Goal: Task Accomplishment & Management: Complete application form

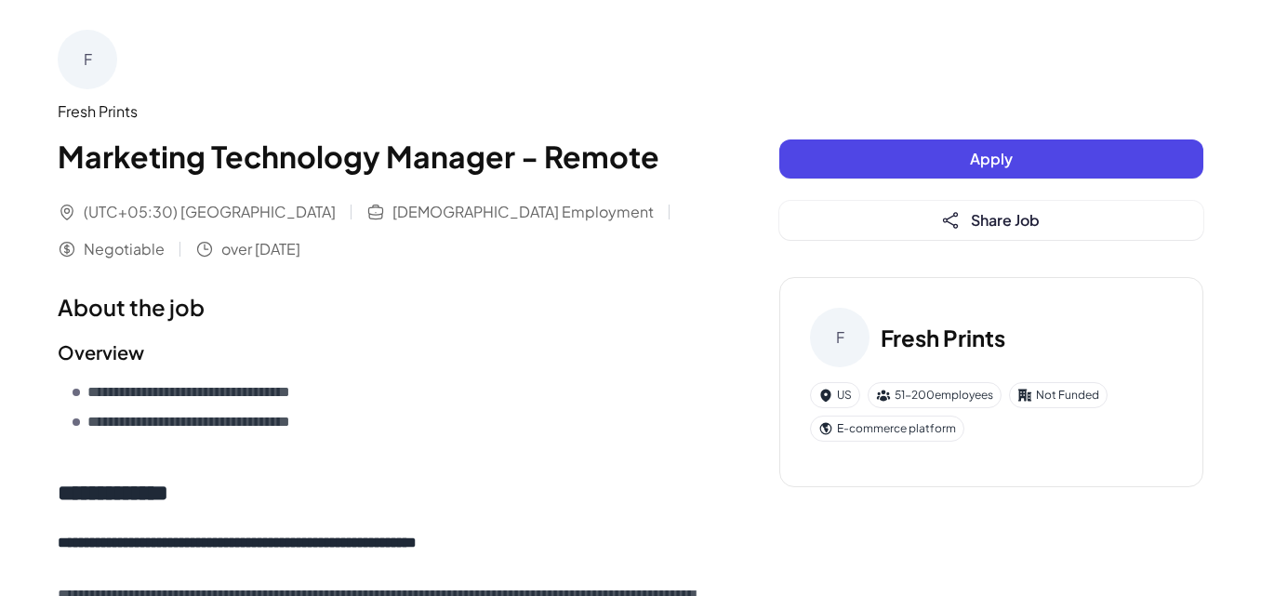
scroll to position [521, 0]
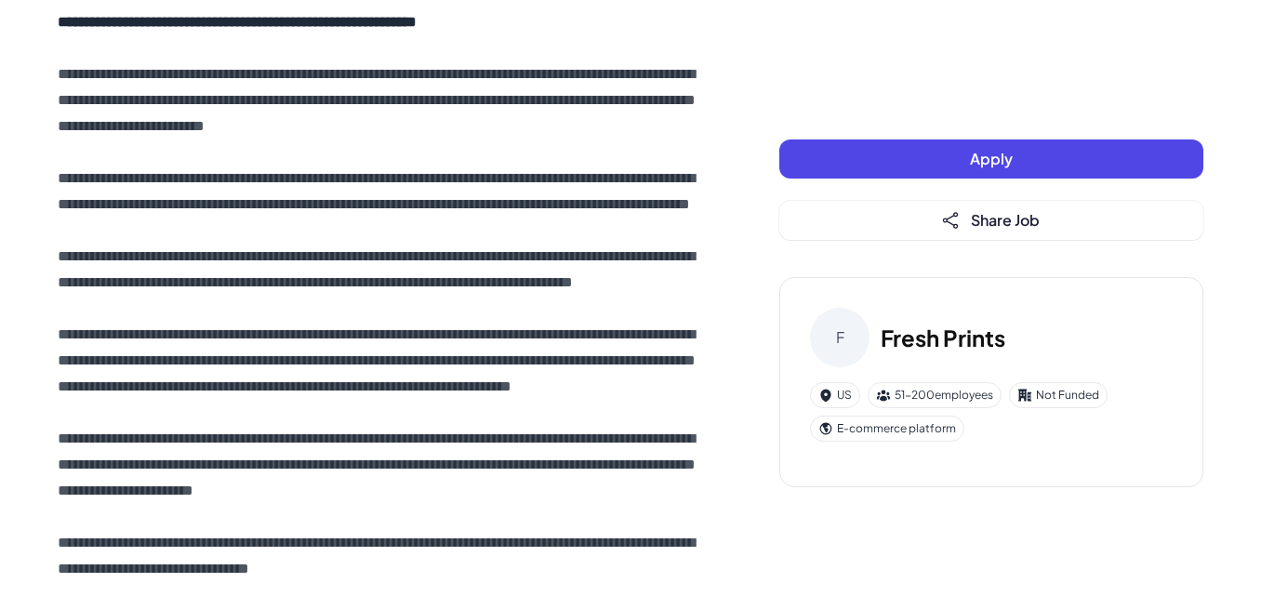
click at [975, 151] on span "Apply" at bounding box center [991, 159] width 43 height 20
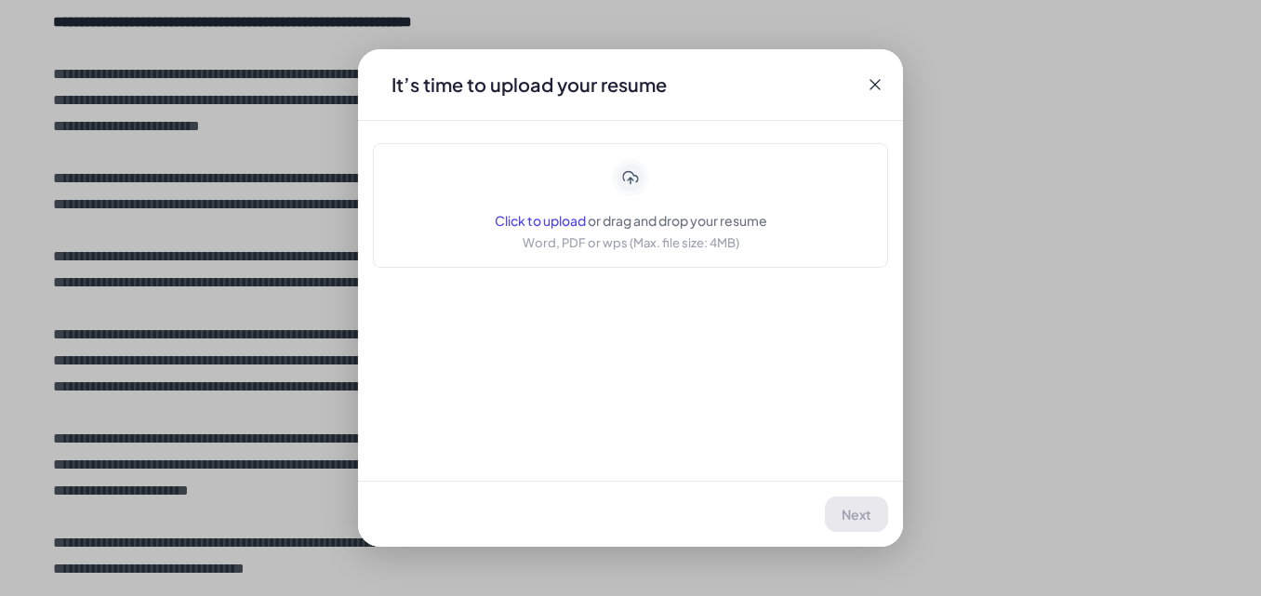
click at [766, 217] on span "or drag and drop your resume" at bounding box center [677, 220] width 179 height 17
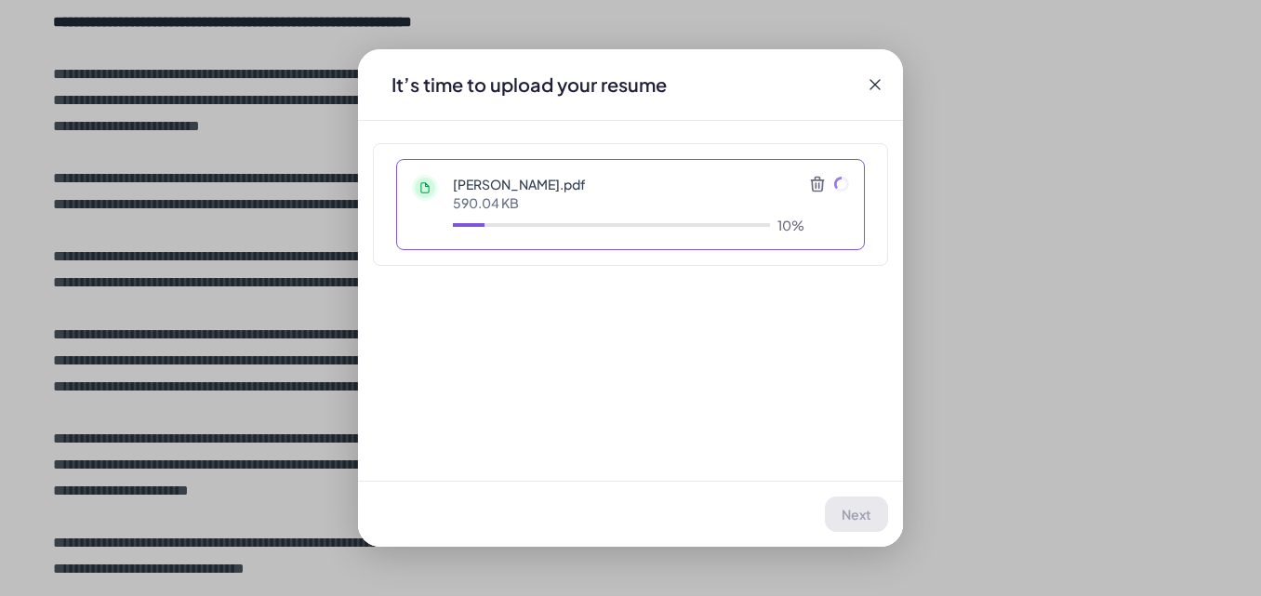
scroll to position [0, 0]
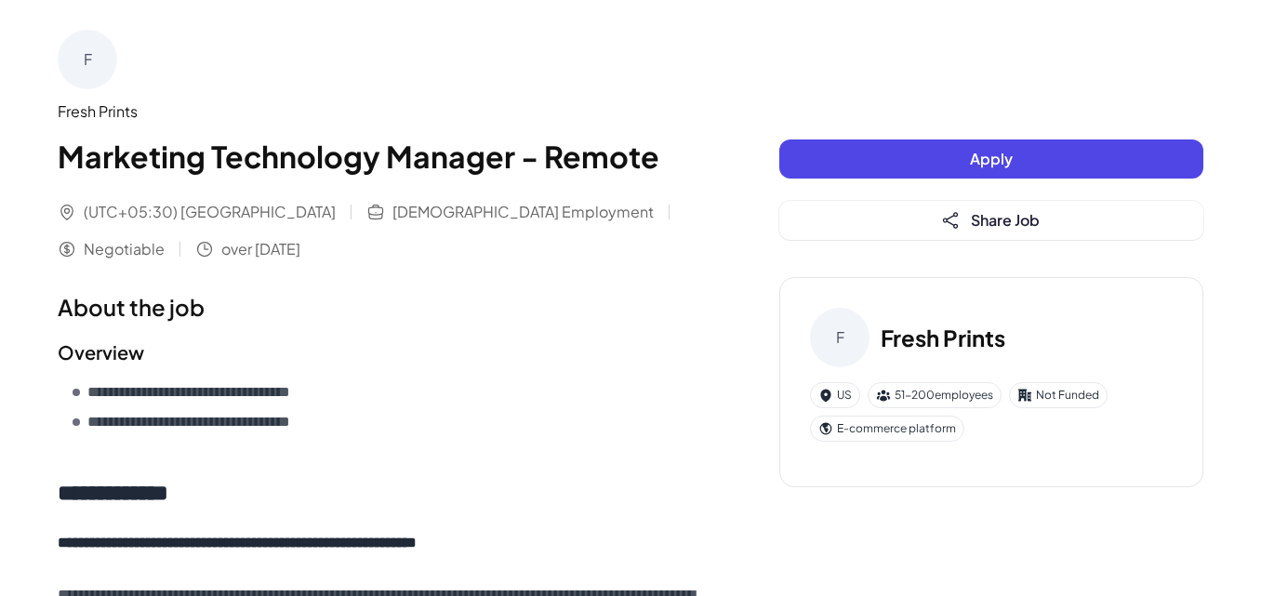
click at [946, 151] on button "Apply" at bounding box center [991, 158] width 424 height 39
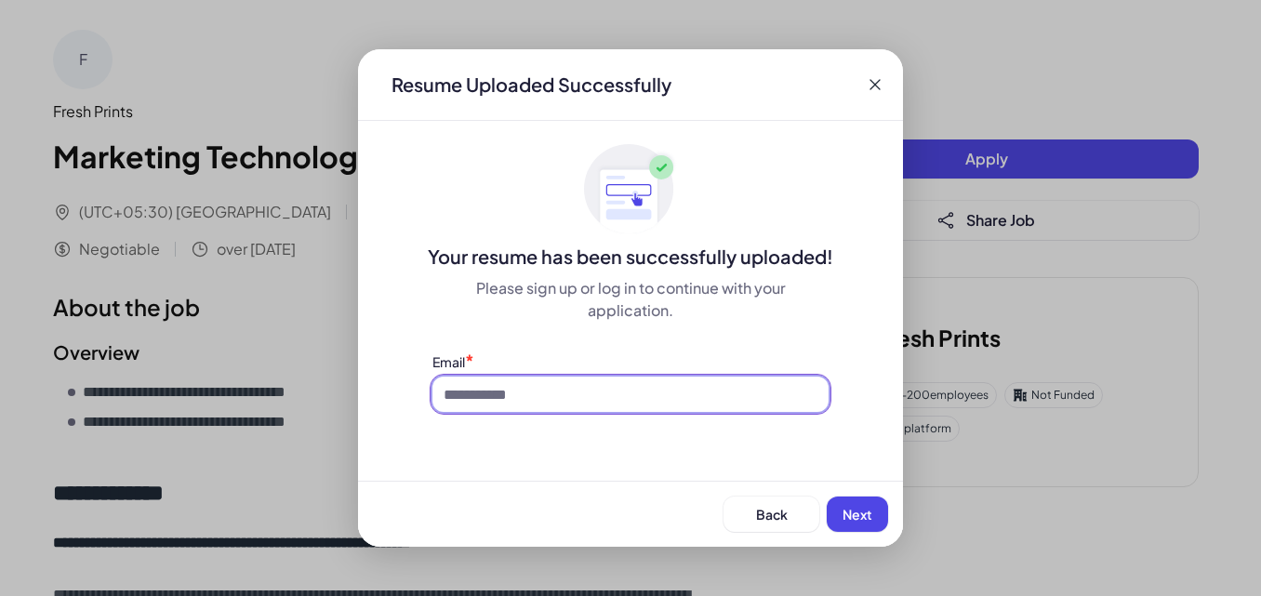
click at [599, 401] on input at bounding box center [630, 394] width 396 height 35
type input "**********"
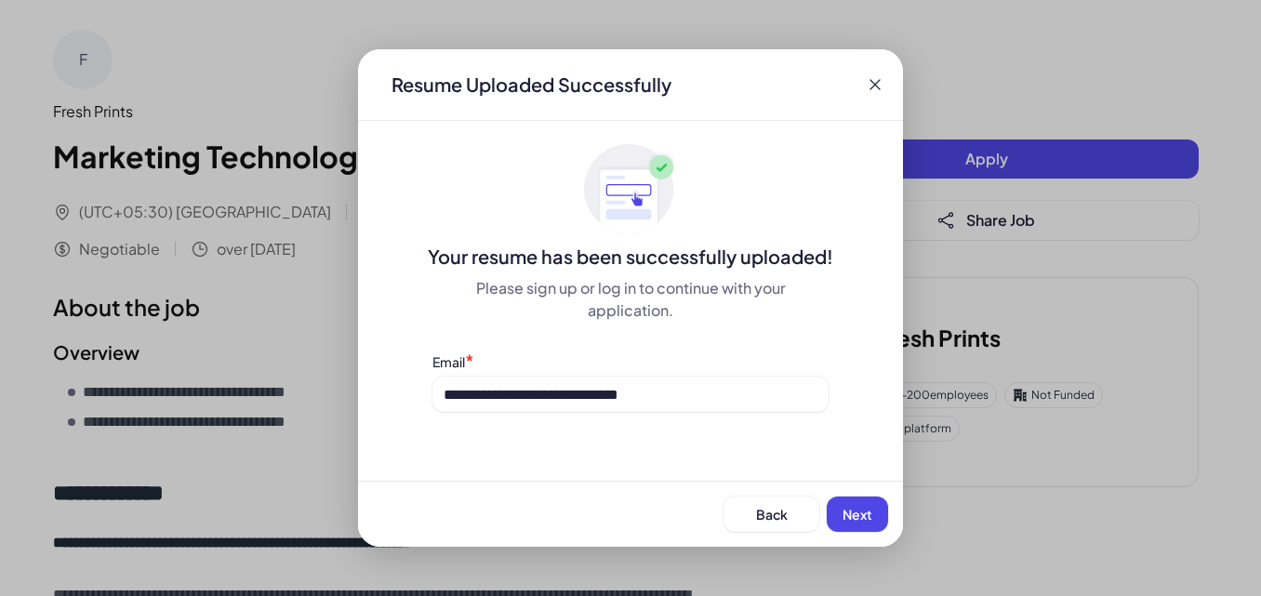
click at [862, 504] on button "Next" at bounding box center [856, 513] width 61 height 35
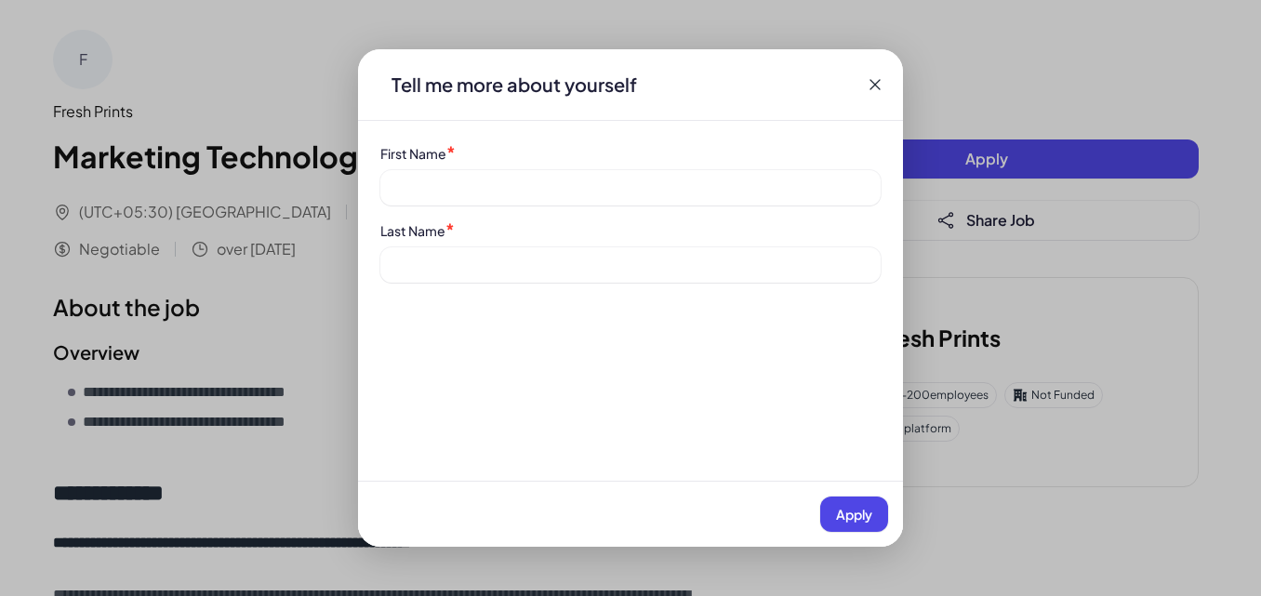
click at [476, 139] on div "Tell me more about yourself First Name * Last Name * Apply" at bounding box center [630, 297] width 545 height 497
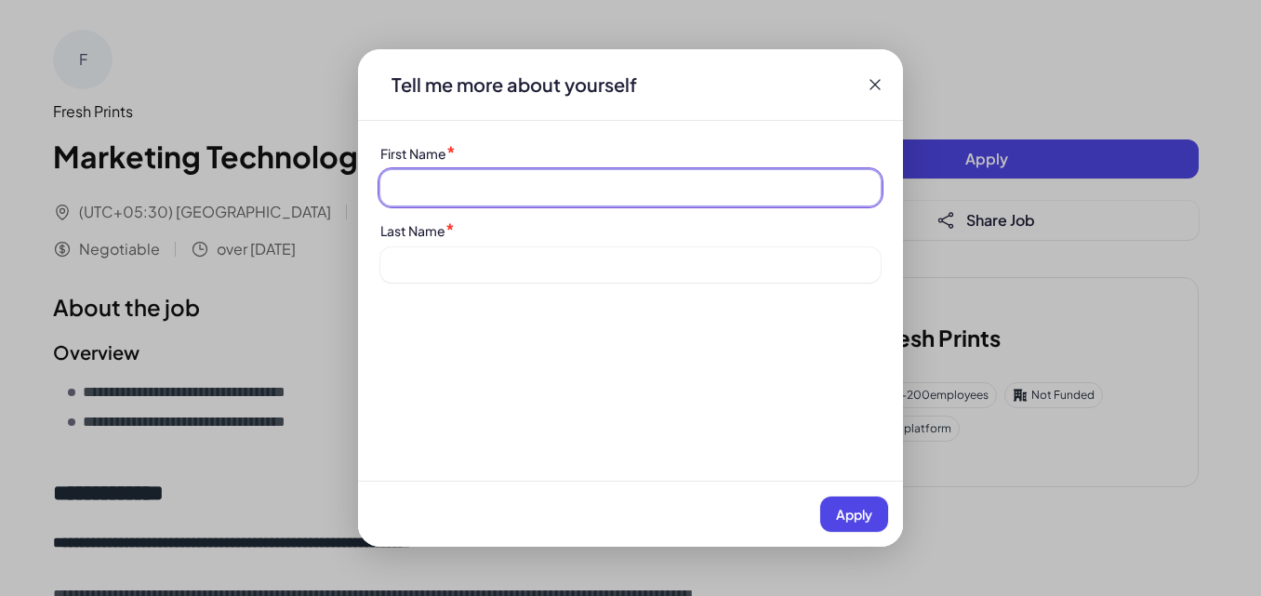
click at [475, 186] on input at bounding box center [630, 187] width 500 height 35
type input "******"
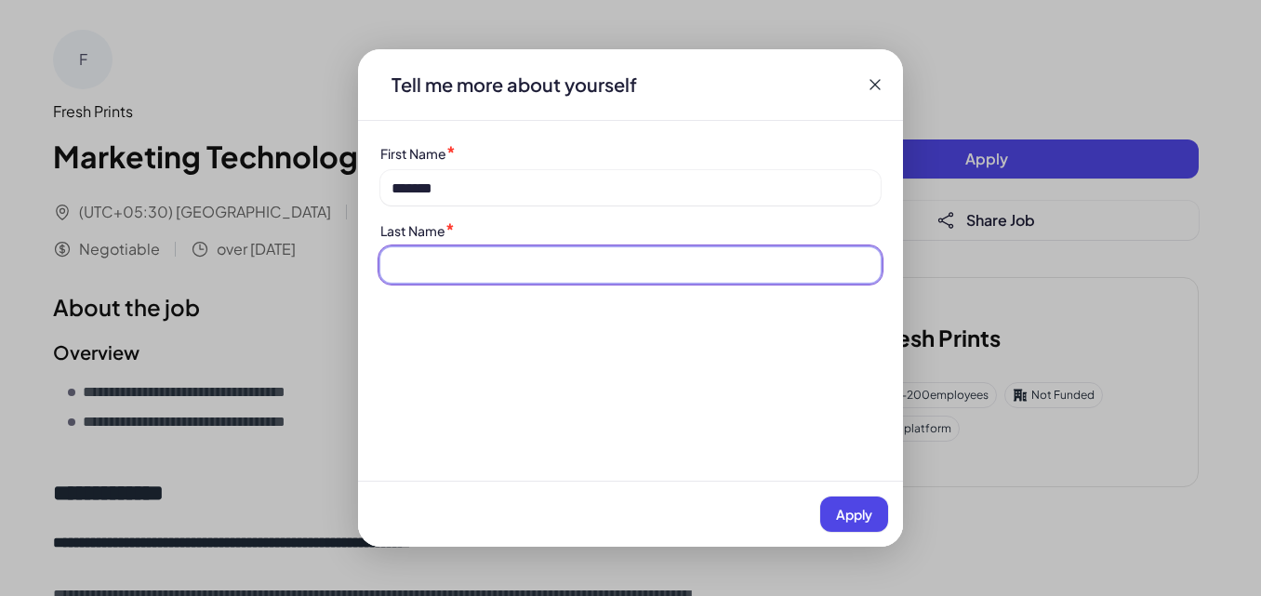
click at [470, 271] on input at bounding box center [630, 264] width 500 height 35
type input "**********"
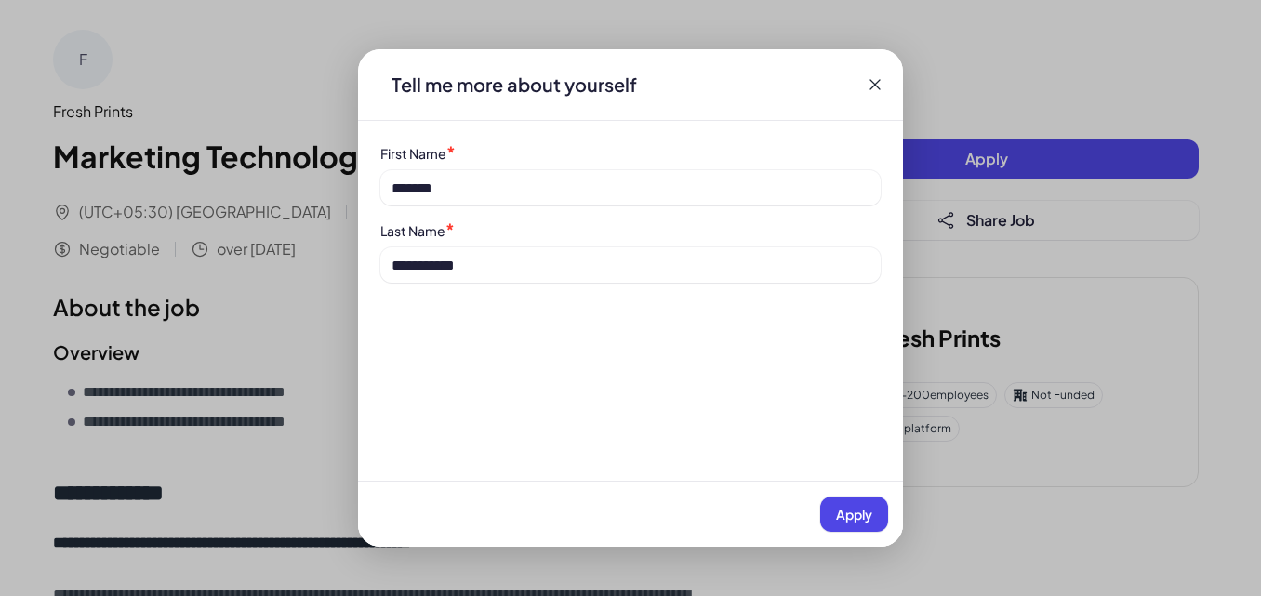
click at [853, 512] on span "Apply" at bounding box center [854, 514] width 36 height 17
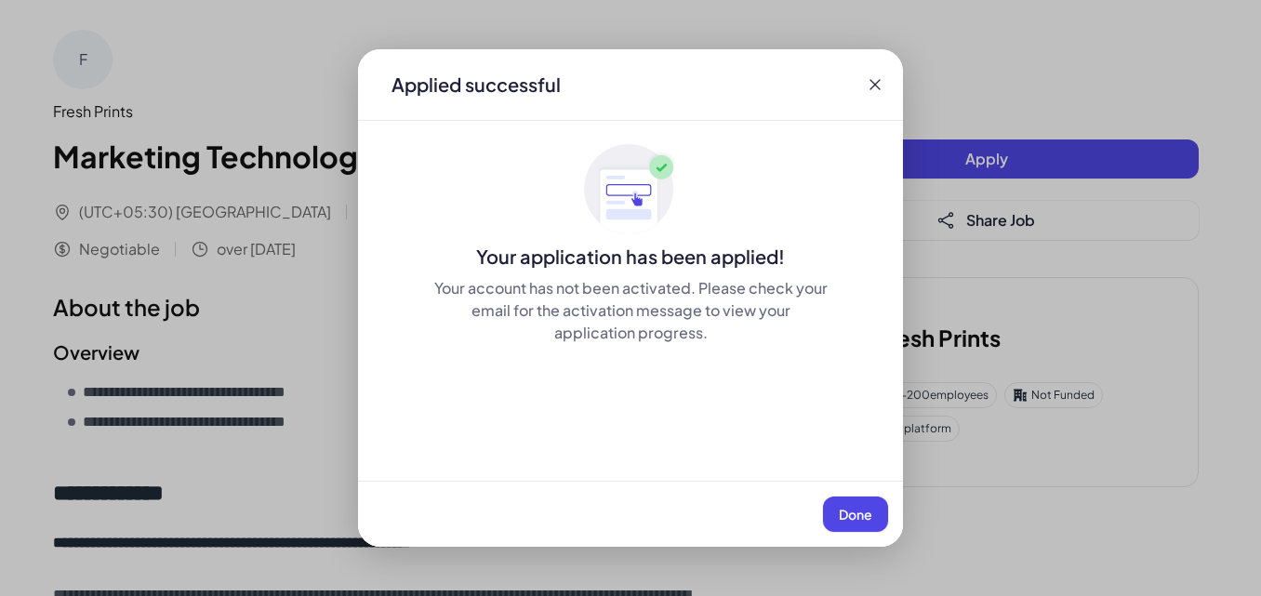
click at [853, 512] on span "Done" at bounding box center [855, 514] width 33 height 17
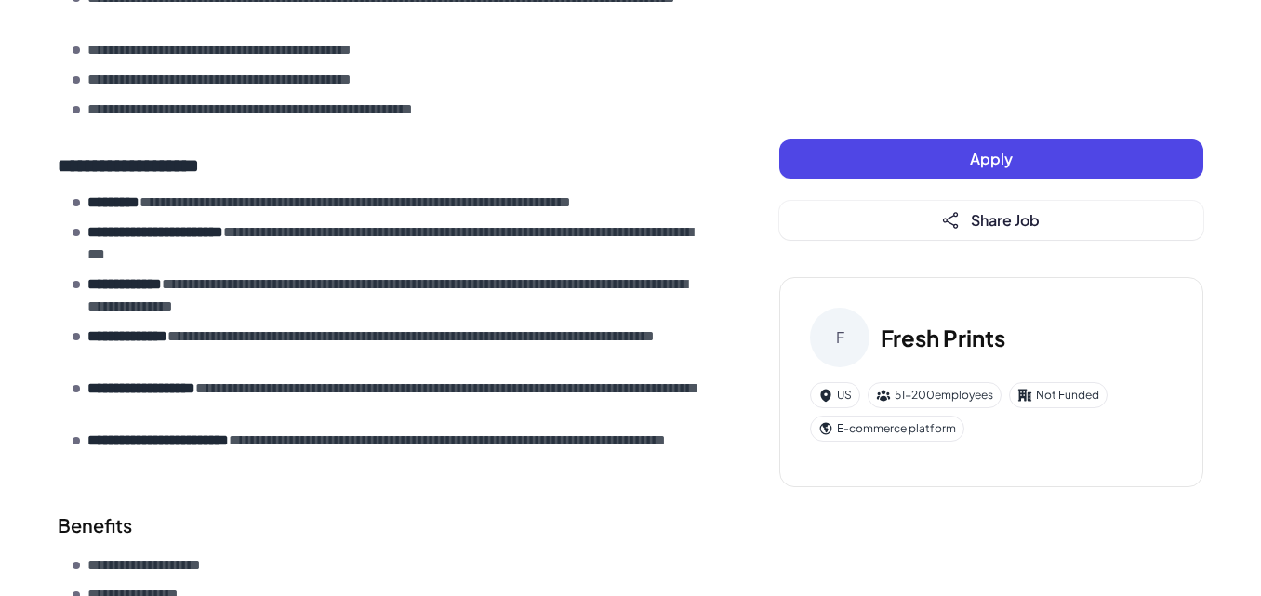
scroll to position [2603, 0]
